Goal: Task Accomplishment & Management: Manage account settings

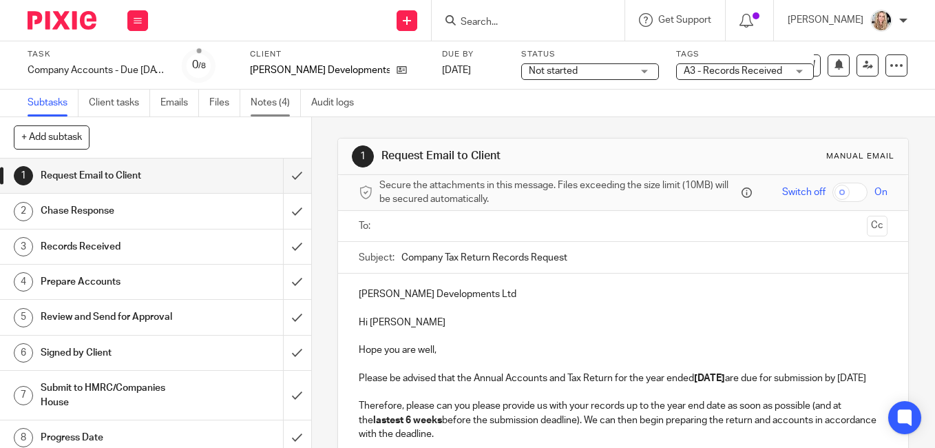
click at [260, 105] on link "Notes (4)" at bounding box center [276, 103] width 50 height 27
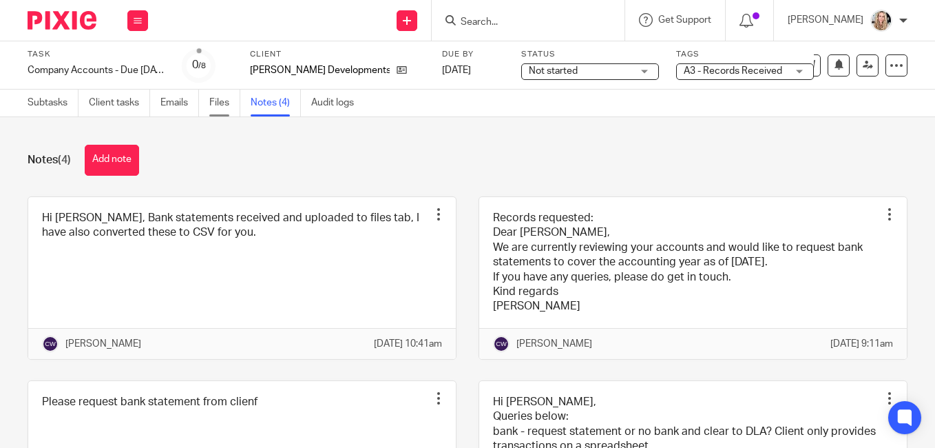
click at [215, 100] on link "Files" at bounding box center [224, 103] width 31 height 27
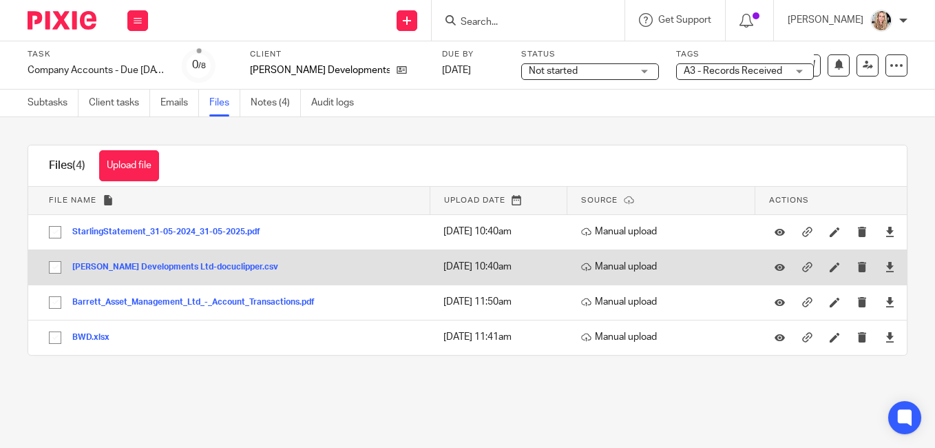
click at [146, 265] on button "[PERSON_NAME] Developments Ltd-docuclipper.csv" at bounding box center [180, 267] width 216 height 10
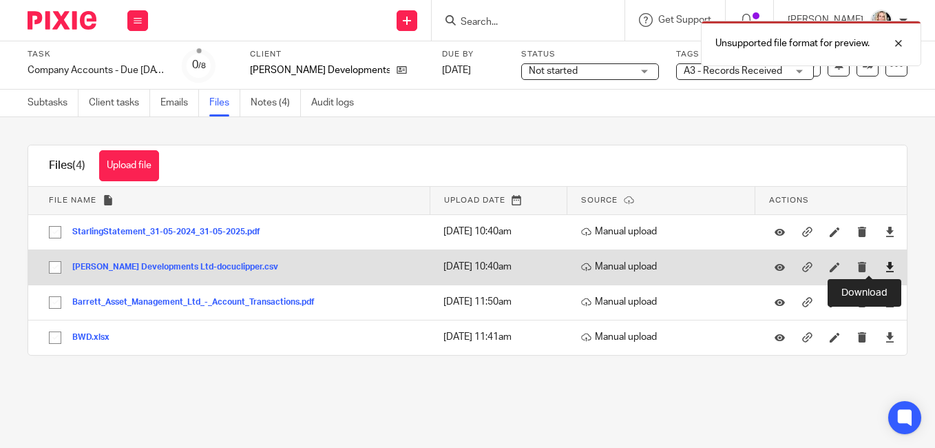
click at [885, 265] on icon at bounding box center [890, 267] width 10 height 10
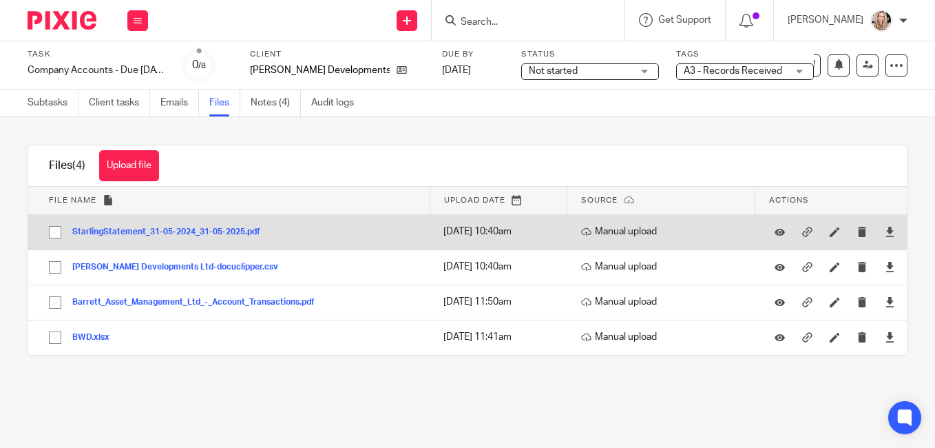
click at [107, 228] on button "StarlingStatement_31-05-2024_31-05-2025.pdf" at bounding box center [171, 232] width 198 height 10
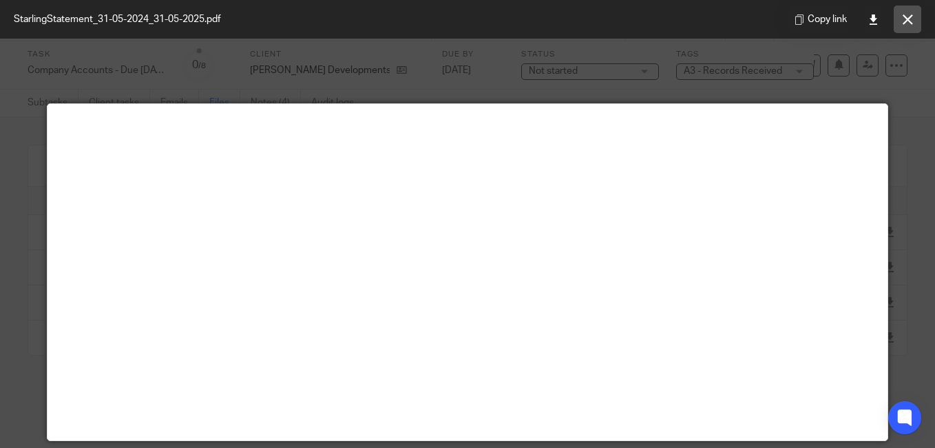
click at [908, 25] on button at bounding box center [908, 20] width 28 height 28
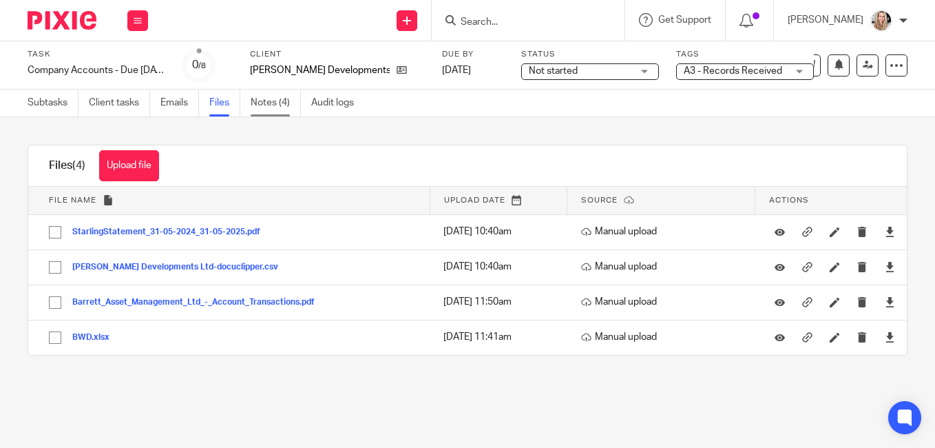
click at [262, 103] on link "Notes (4)" at bounding box center [276, 103] width 50 height 27
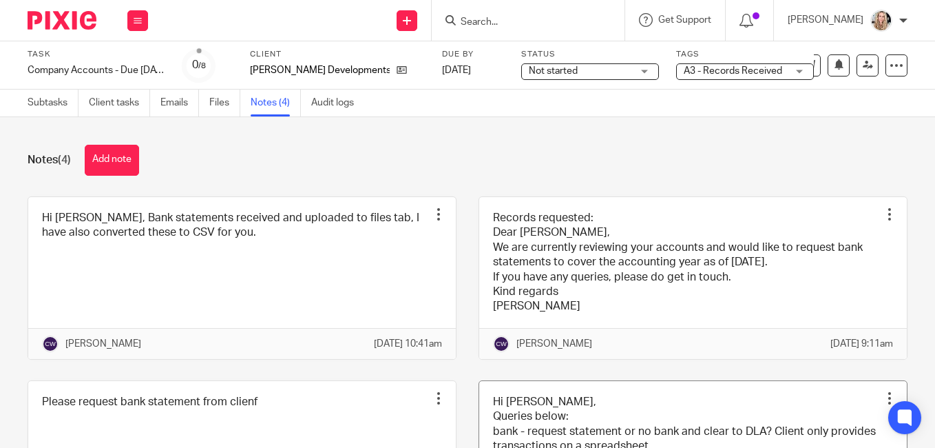
scroll to position [174, 0]
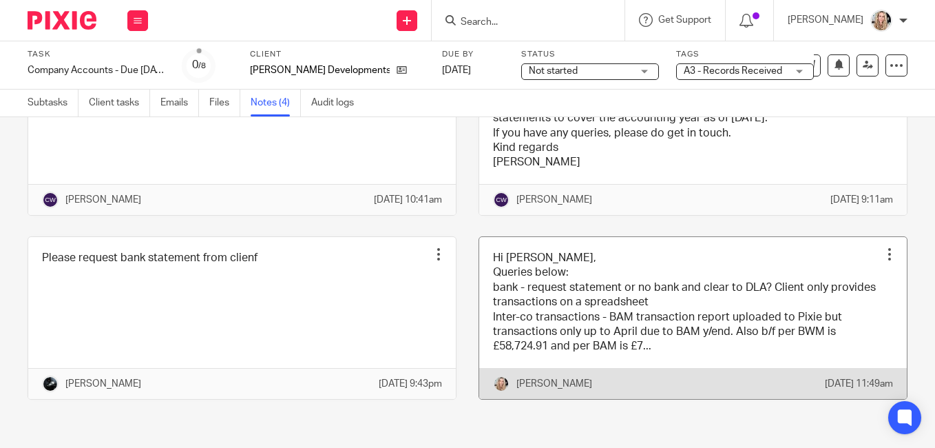
click at [679, 255] on link at bounding box center [693, 318] width 428 height 162
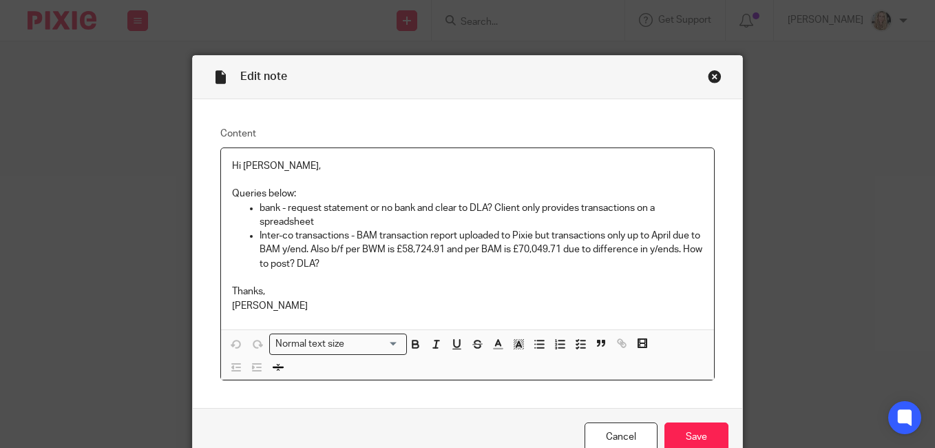
click at [709, 76] on div "Close this dialog window" at bounding box center [715, 77] width 14 height 14
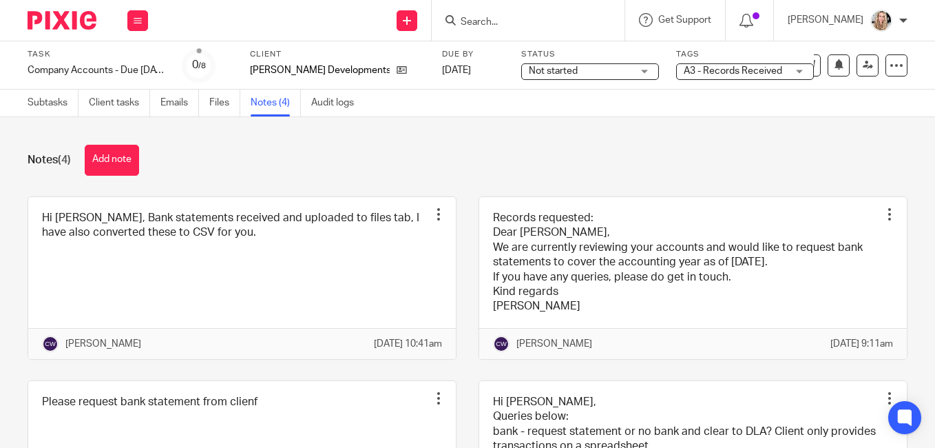
drag, startPoint x: 223, startPoint y: 103, endPoint x: 223, endPoint y: 1, distance: 101.9
click at [223, 103] on link "Files" at bounding box center [224, 103] width 31 height 27
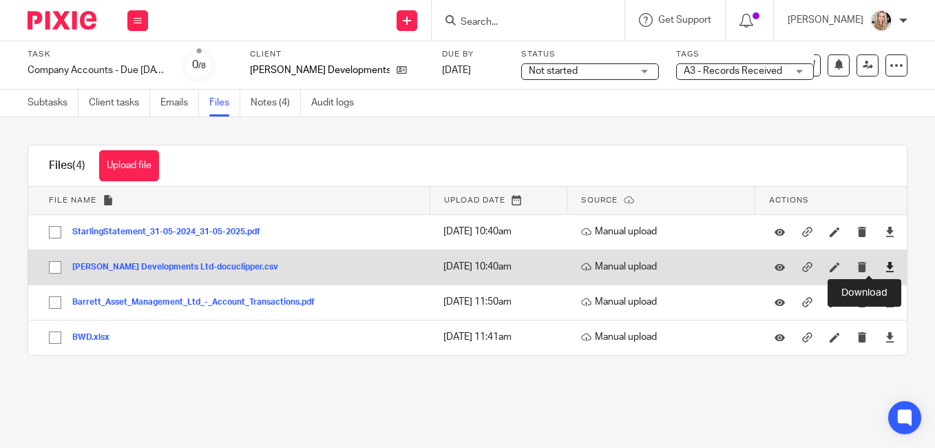
click at [885, 266] on icon at bounding box center [890, 267] width 10 height 10
